Goal: Information Seeking & Learning: Learn about a topic

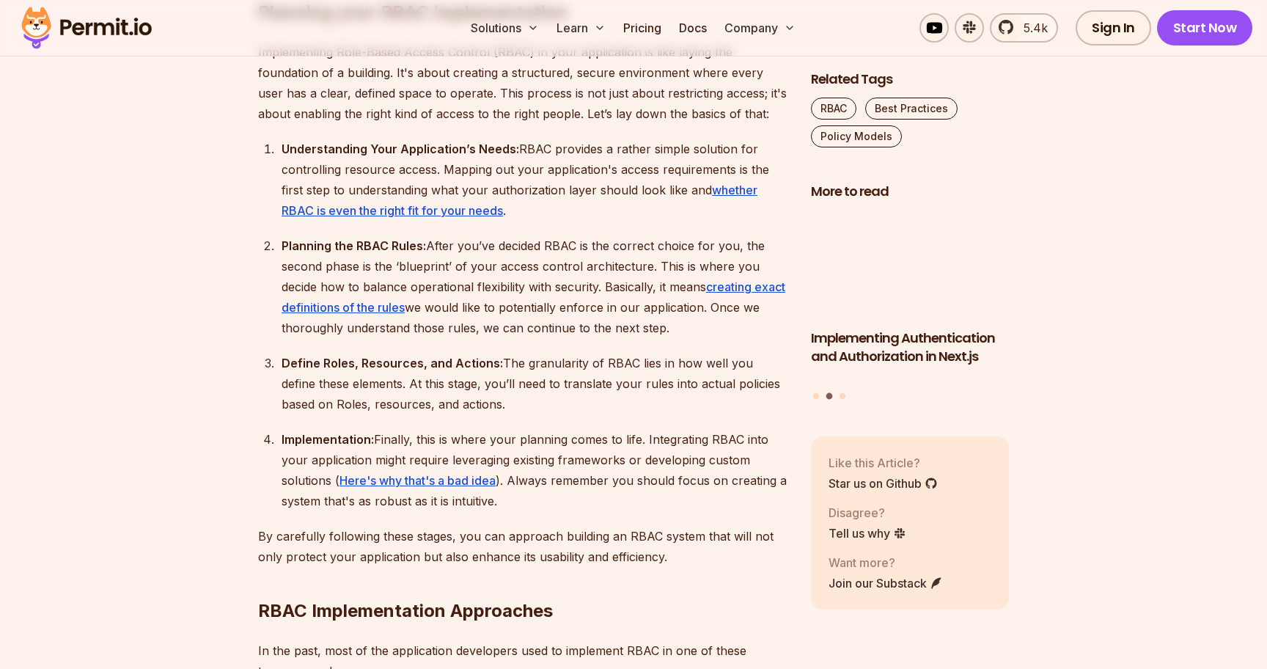
scroll to position [1756, 0]
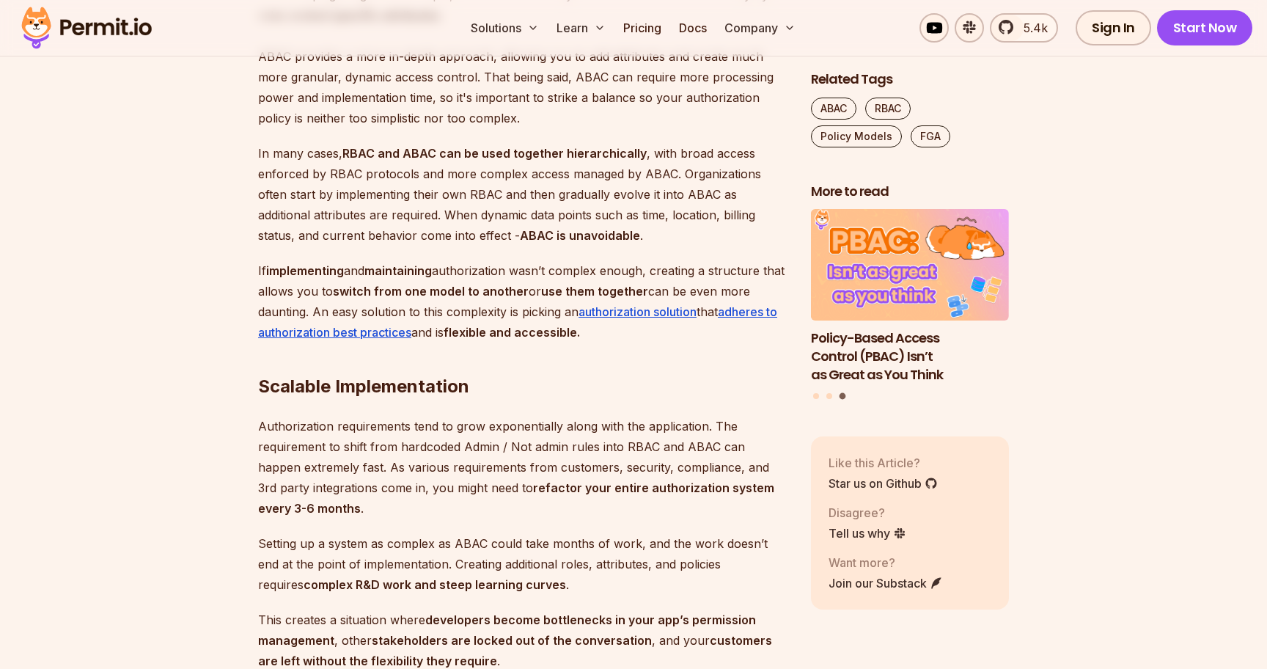
scroll to position [3886, 0]
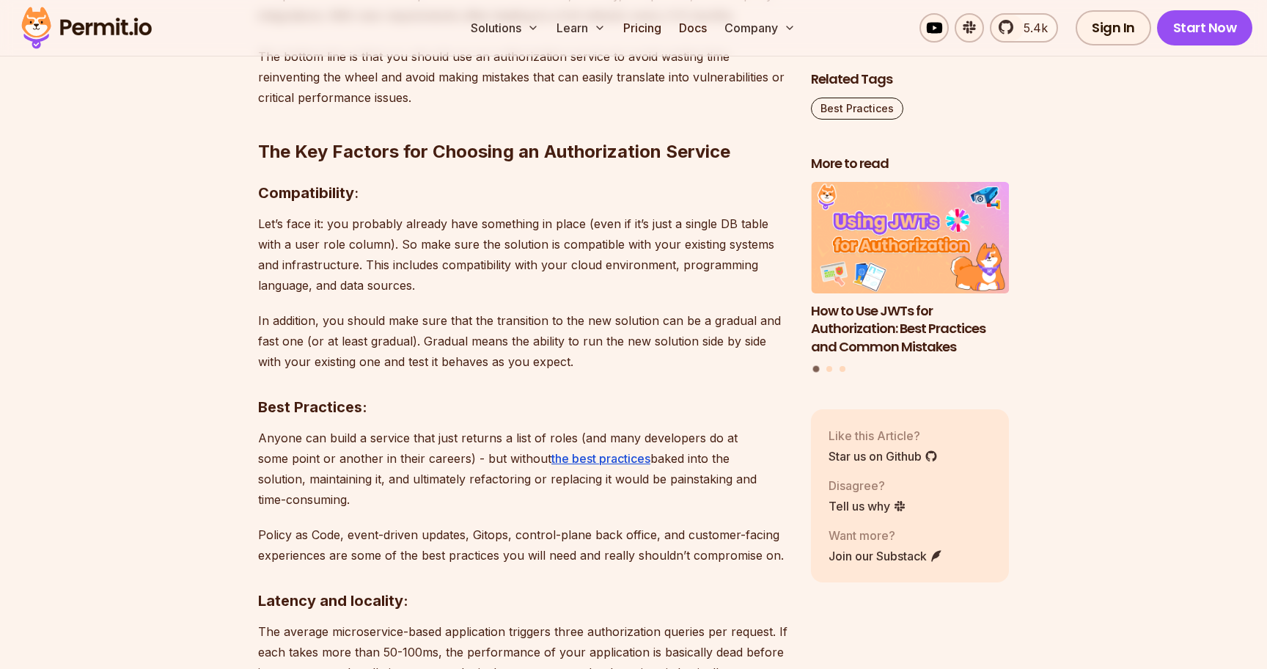
scroll to position [1986, 0]
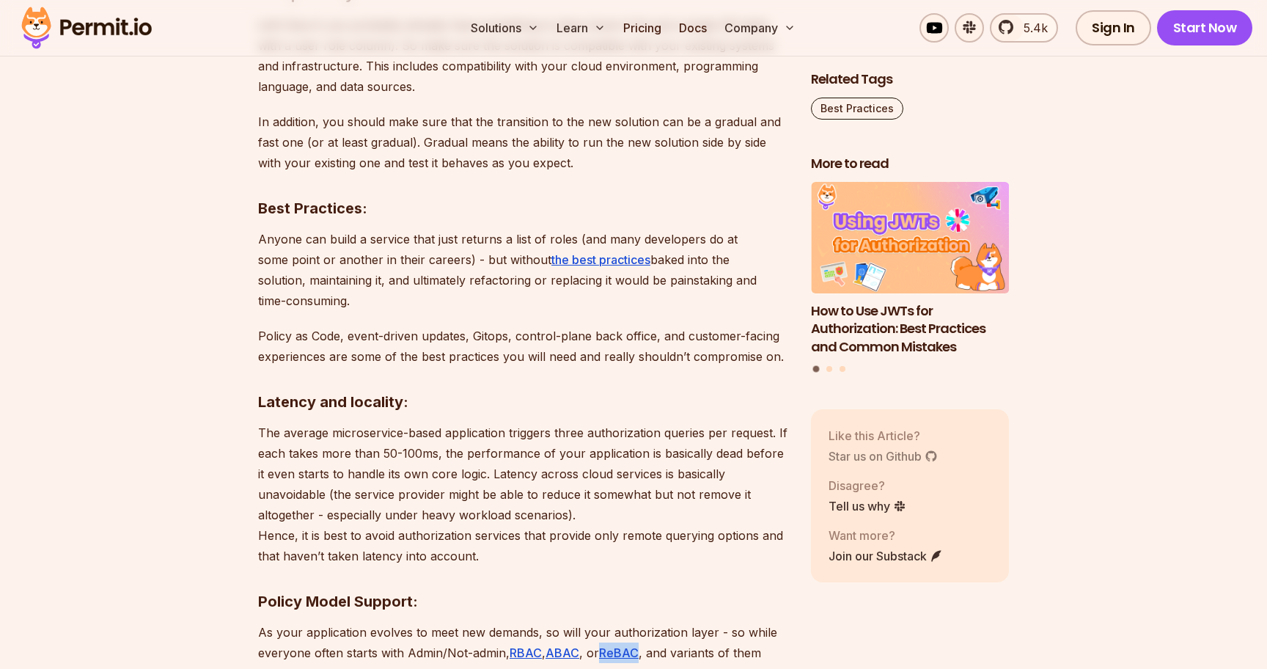
click at [885, 453] on link "Star us on Github" at bounding box center [883, 456] width 109 height 18
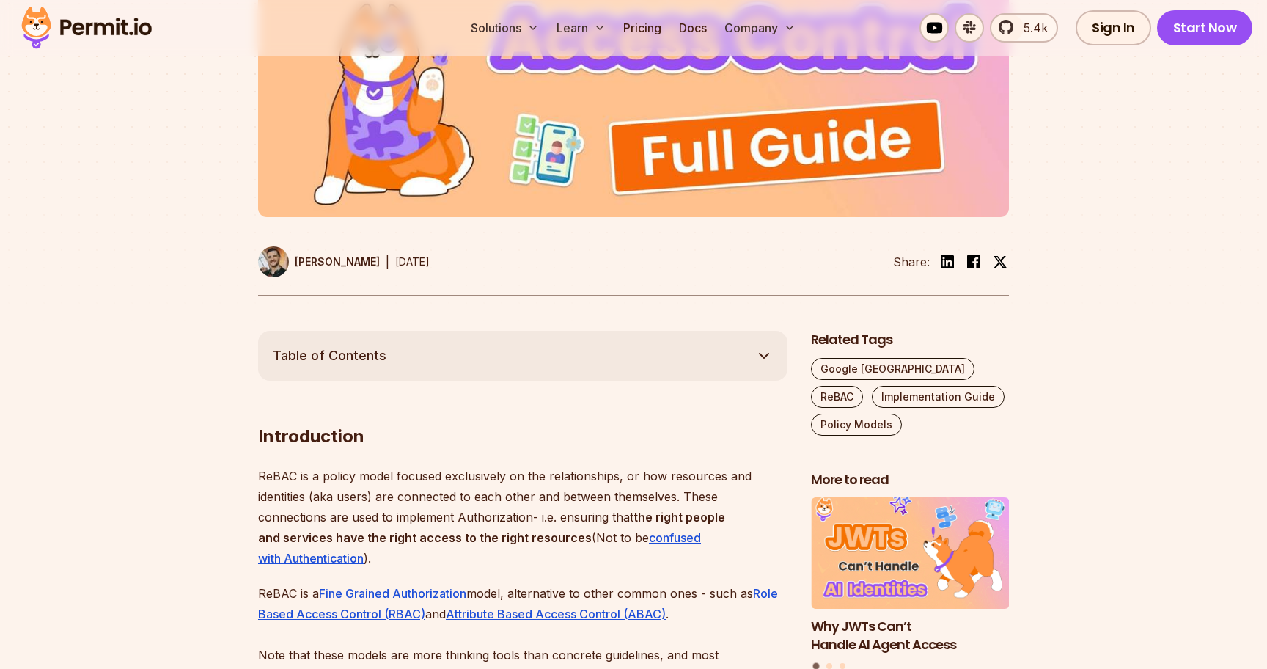
scroll to position [736, 0]
